Goal: Information Seeking & Learning: Learn about a topic

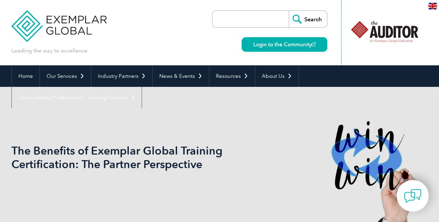
drag, startPoint x: 442, startPoint y: 9, endPoint x: 443, endPoint y: -27, distance: 36.1
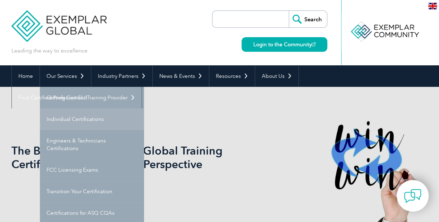
click at [64, 121] on link "Individual Certifications" at bounding box center [92, 118] width 104 height 21
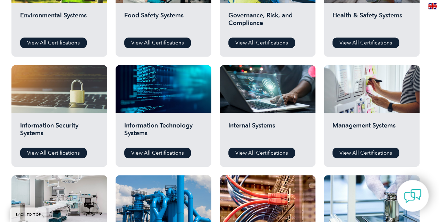
scroll to position [289, 0]
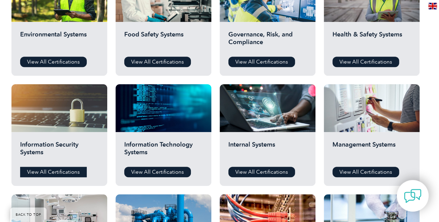
click at [50, 171] on link "View All Certifications" at bounding box center [53, 171] width 67 height 10
click at [152, 172] on link "View All Certifications" at bounding box center [157, 171] width 67 height 10
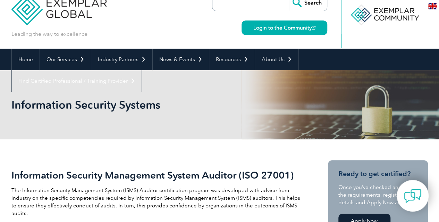
scroll to position [13, 0]
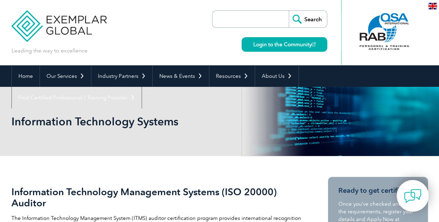
click at [265, 16] on input "search" at bounding box center [252, 19] width 73 height 17
type input "iso42001"
click at [288, 11] on input "Search" at bounding box center [307, 19] width 38 height 17
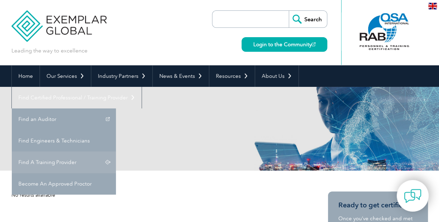
click at [116, 151] on link "Find A Training Provider" at bounding box center [64, 161] width 104 height 21
